Goal: Share content

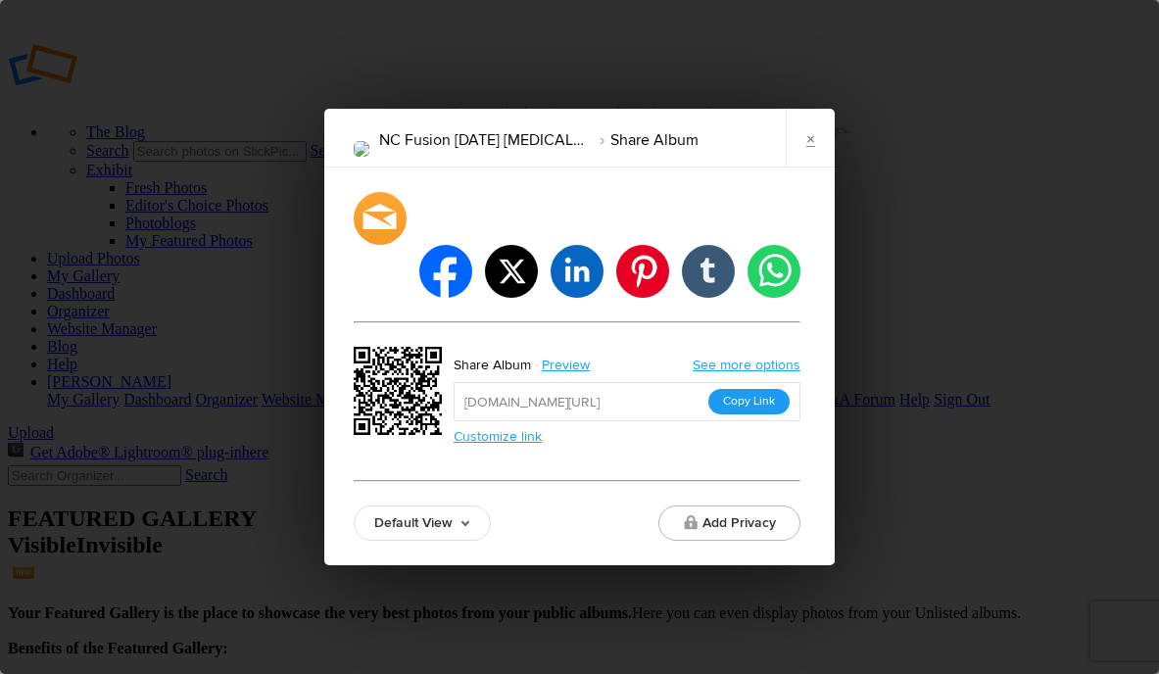
click at [766, 389] on button "Copy Link" at bounding box center [748, 401] width 81 height 25
click at [803, 168] on link "×" at bounding box center [810, 138] width 49 height 59
